Goal: Find specific page/section: Find specific page/section

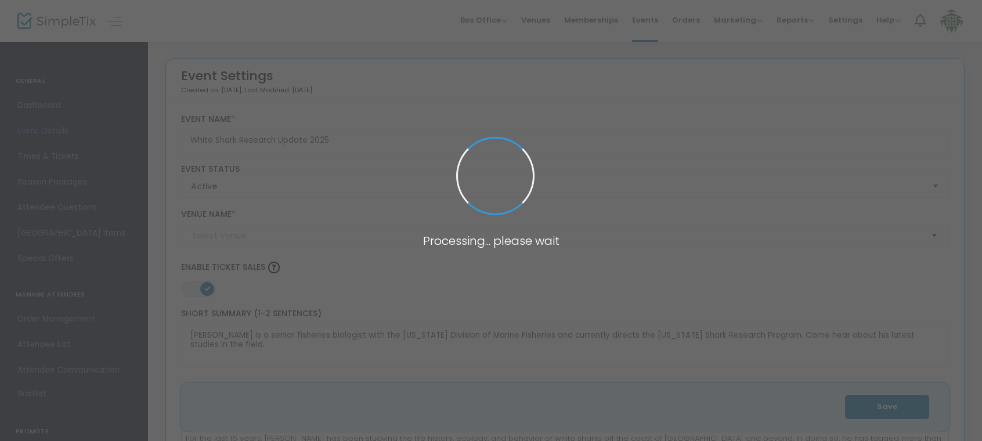
type input "Cape Cod Museum of Natural History"
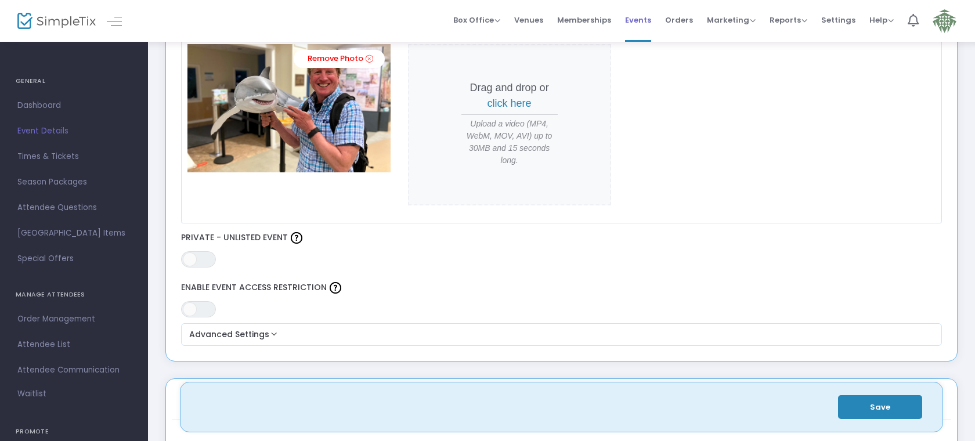
click at [642, 21] on span "Events" at bounding box center [638, 20] width 26 height 30
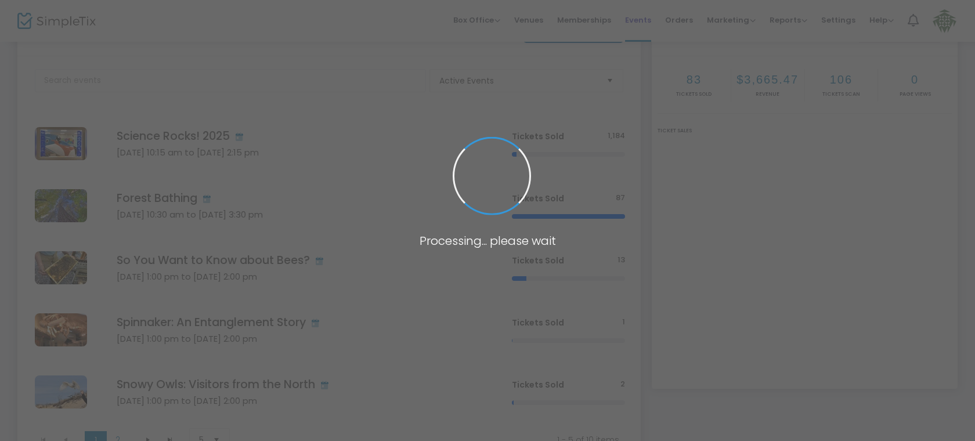
scroll to position [157, 0]
